Goal: Task Accomplishment & Management: Manage account settings

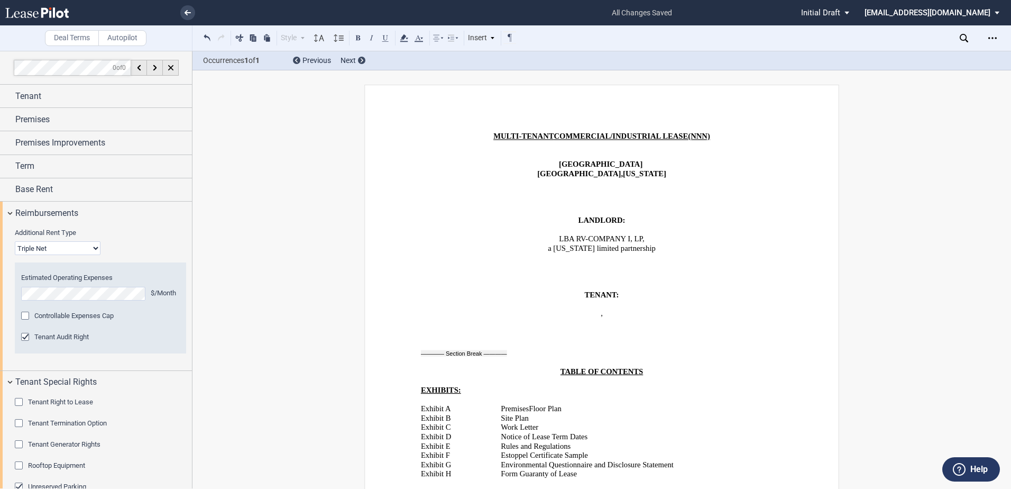
scroll to position [4290, 0]
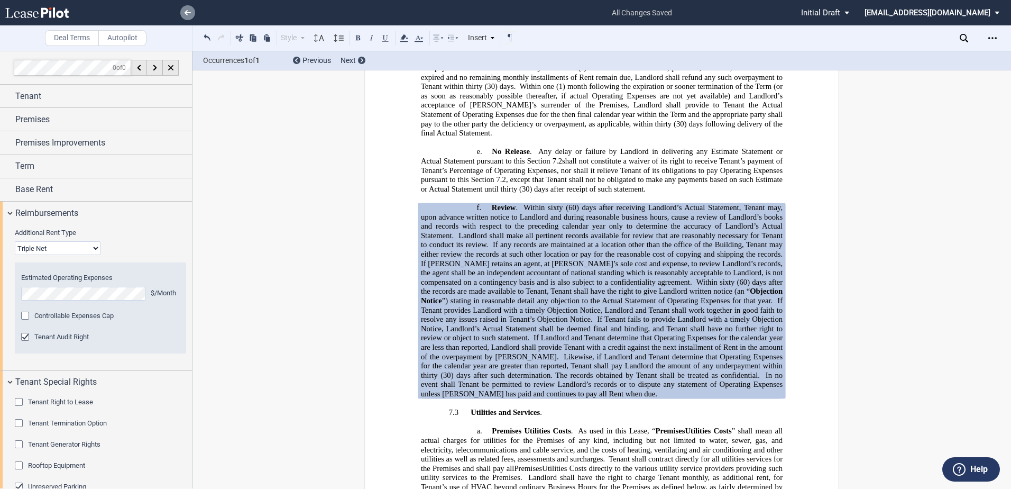
click at [184, 10] on link at bounding box center [187, 12] width 15 height 15
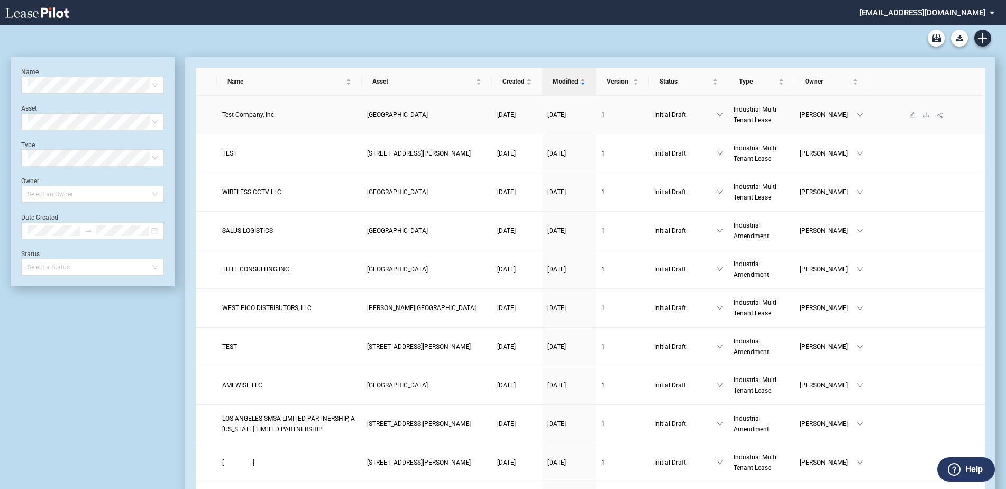
click at [247, 113] on span "Test Company, Inc." at bounding box center [248, 114] width 53 height 7
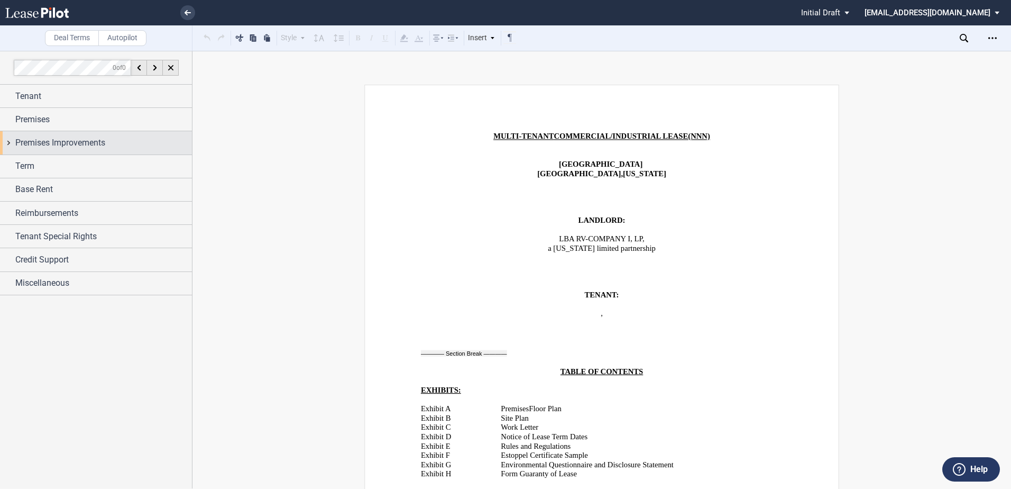
click at [71, 142] on span "Premises Improvements" at bounding box center [60, 142] width 90 height 13
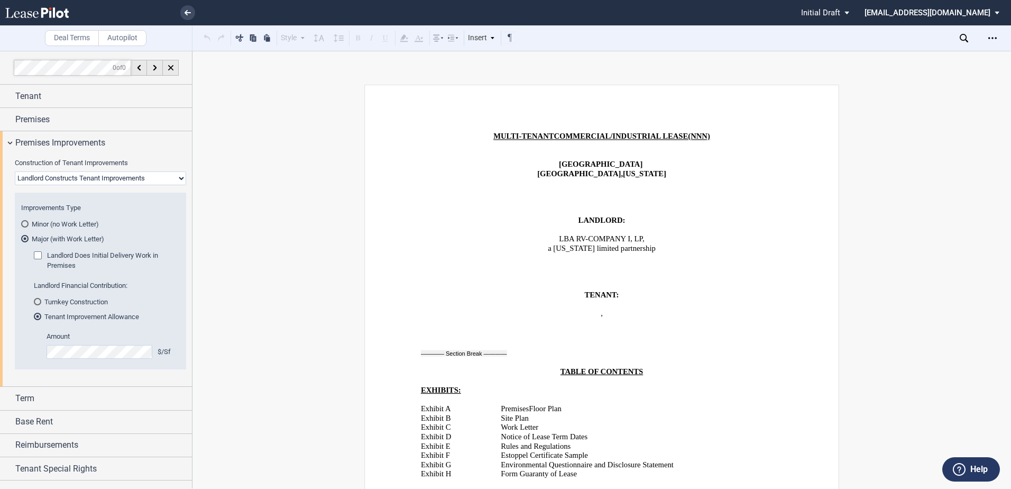
drag, startPoint x: 72, startPoint y: 180, endPoint x: 68, endPoint y: 187, distance: 8.1
click at [72, 180] on select "Landlord Constructs Tenant Improvements Tenant Constructs Tenant Improvements "…" at bounding box center [100, 178] width 171 height 14
select select "tenant"
click at [15, 171] on select "Landlord Constructs Tenant Improvements Tenant Constructs Tenant Improvements "…" at bounding box center [100, 178] width 171 height 14
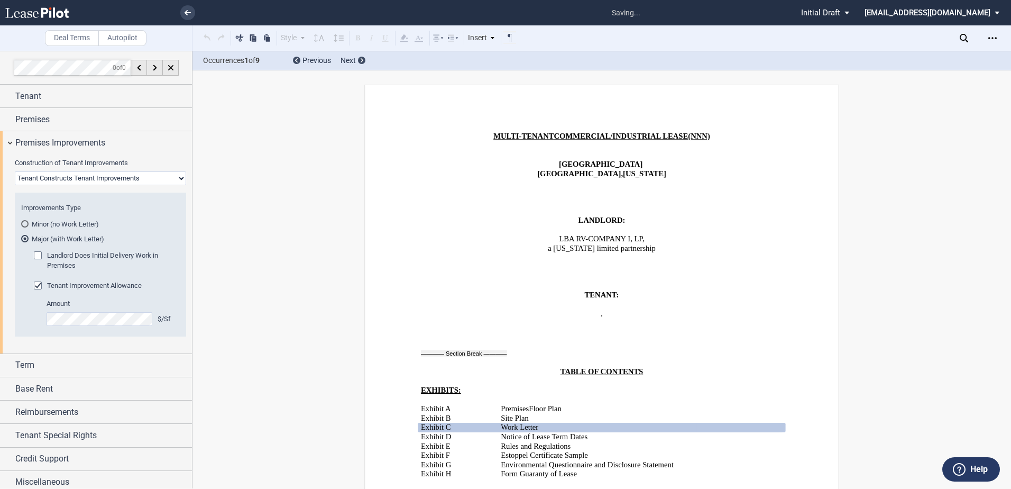
scroll to position [191, 0]
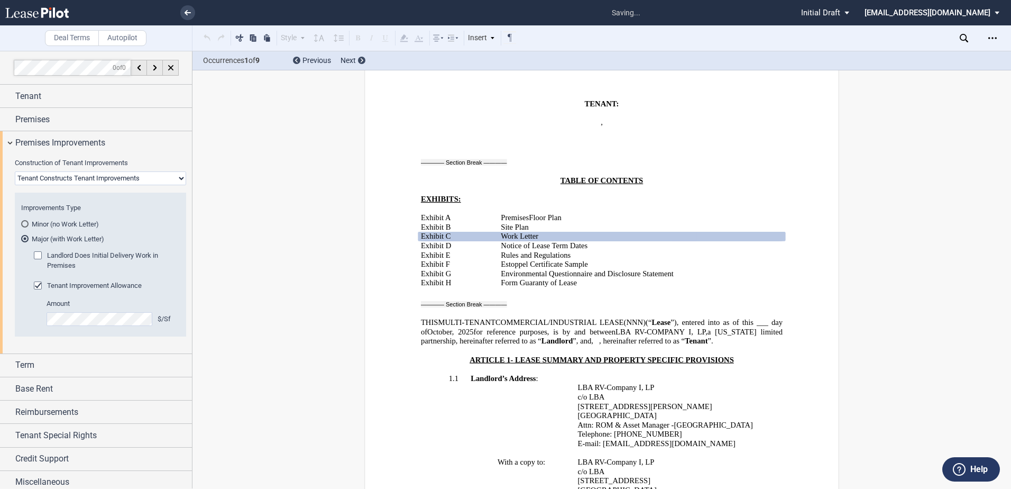
click at [69, 286] on span "Tenant Improvement Allowance" at bounding box center [94, 285] width 95 height 8
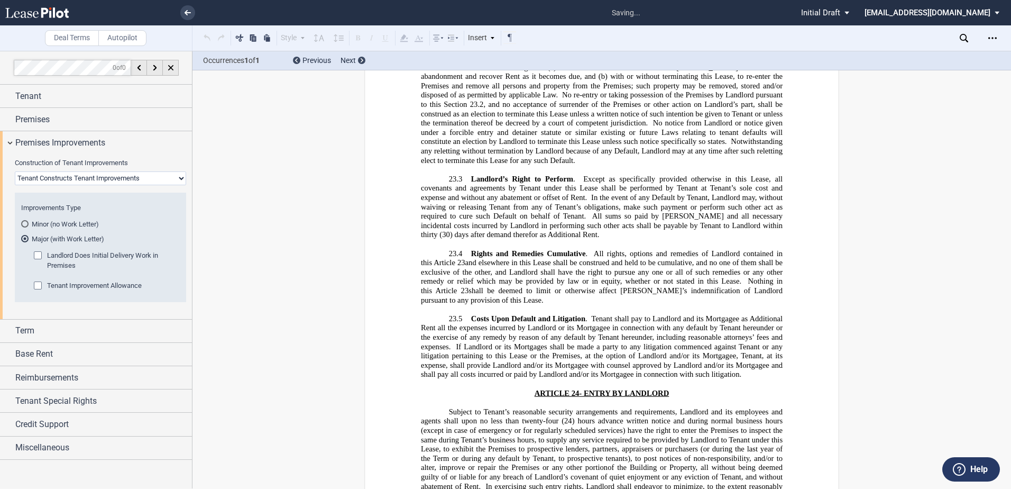
scroll to position [18135, 0]
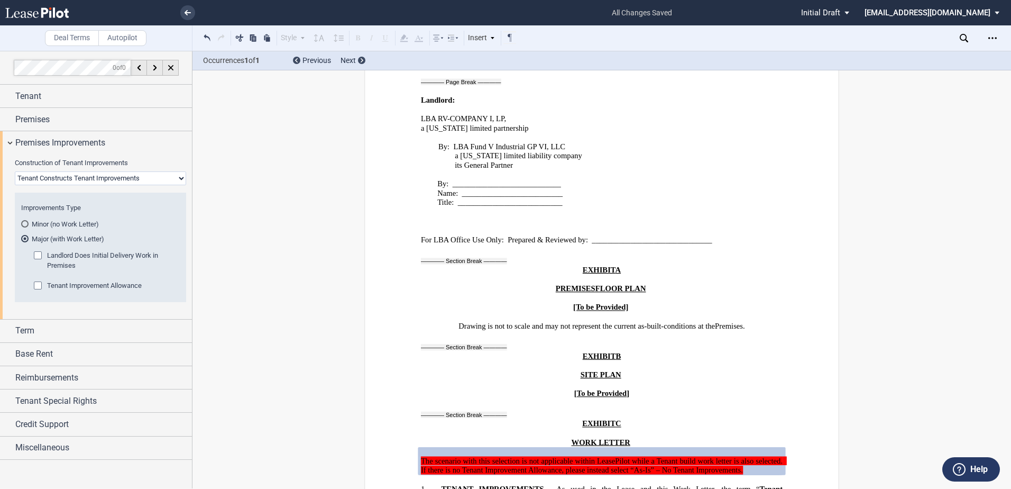
click at [61, 285] on span "Tenant Improvement Allowance" at bounding box center [94, 285] width 95 height 8
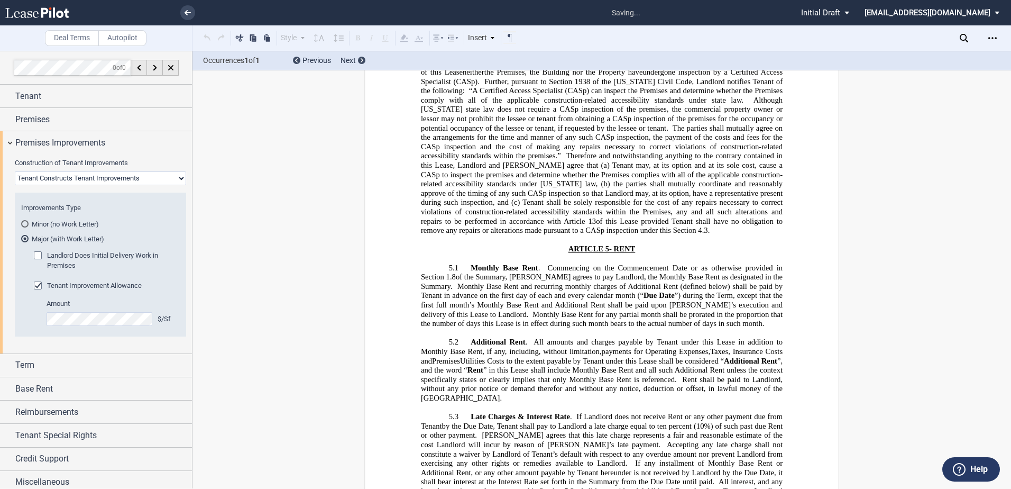
scroll to position [1186, 0]
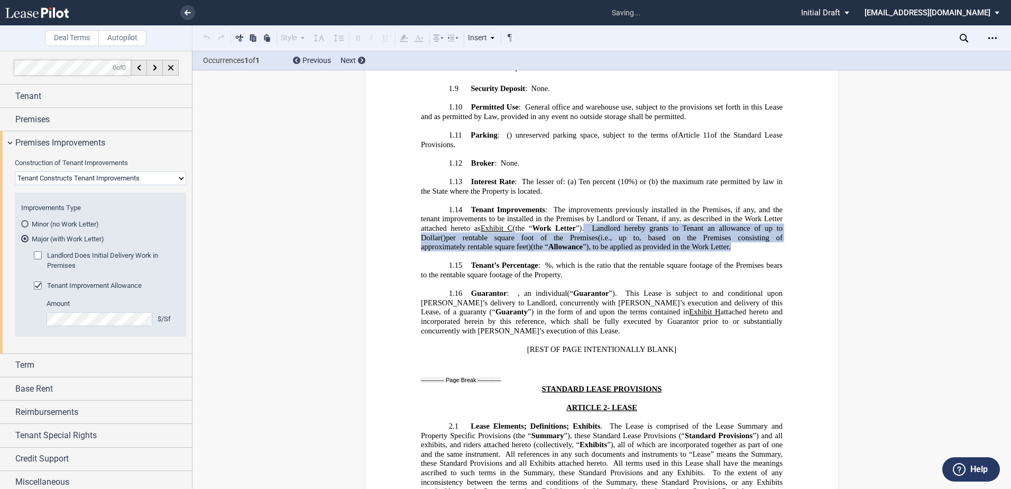
click at [61, 285] on span "Tenant Improvement Allowance" at bounding box center [94, 285] width 95 height 8
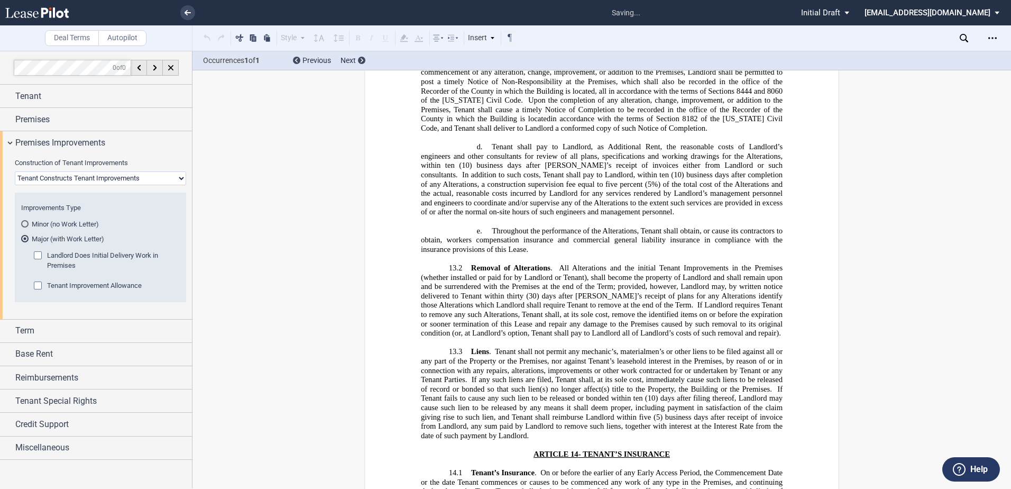
scroll to position [18135, 0]
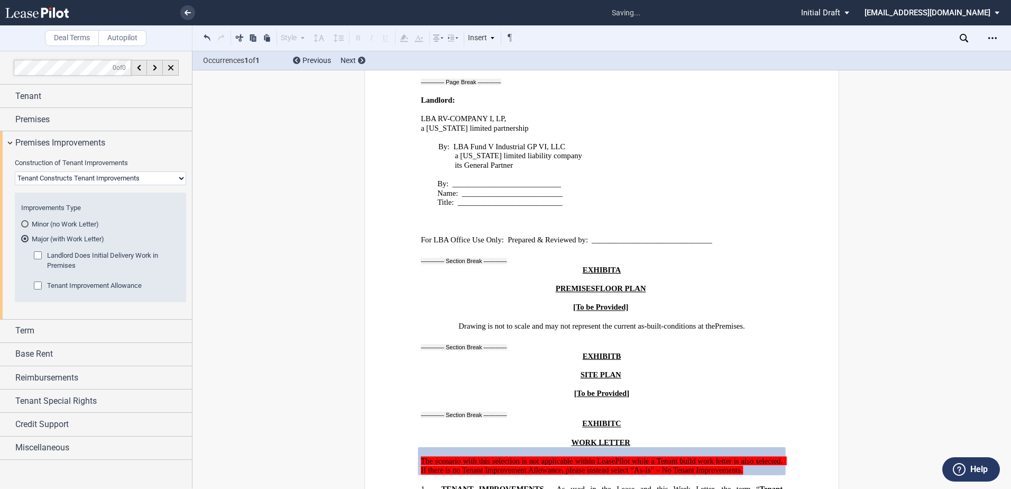
click at [61, 264] on span "Landlord Does Initial Delivery Work in Premises" at bounding box center [102, 259] width 111 height 17
